Goal: Transaction & Acquisition: Download file/media

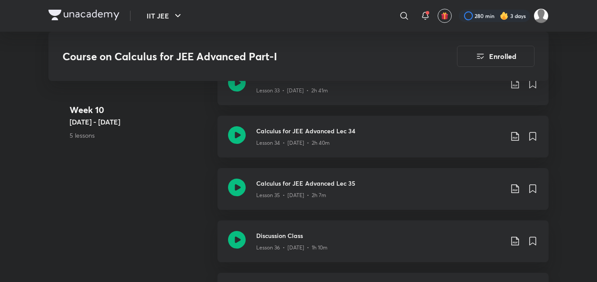
scroll to position [2648, 0]
click at [515, 185] on icon at bounding box center [515, 188] width 11 height 11
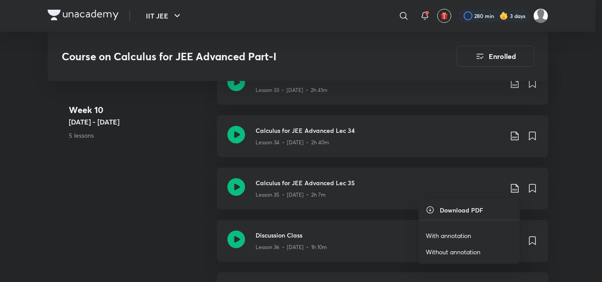
click at [437, 250] on p "Without annotation" at bounding box center [452, 251] width 55 height 9
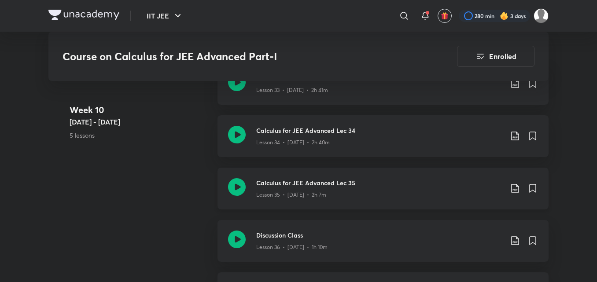
click at [519, 190] on icon at bounding box center [515, 188] width 11 height 11
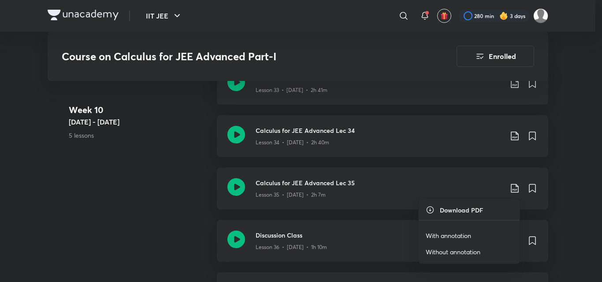
click at [443, 233] on p "With annotation" at bounding box center [447, 235] width 45 height 9
